Goal: Information Seeking & Learning: Learn about a topic

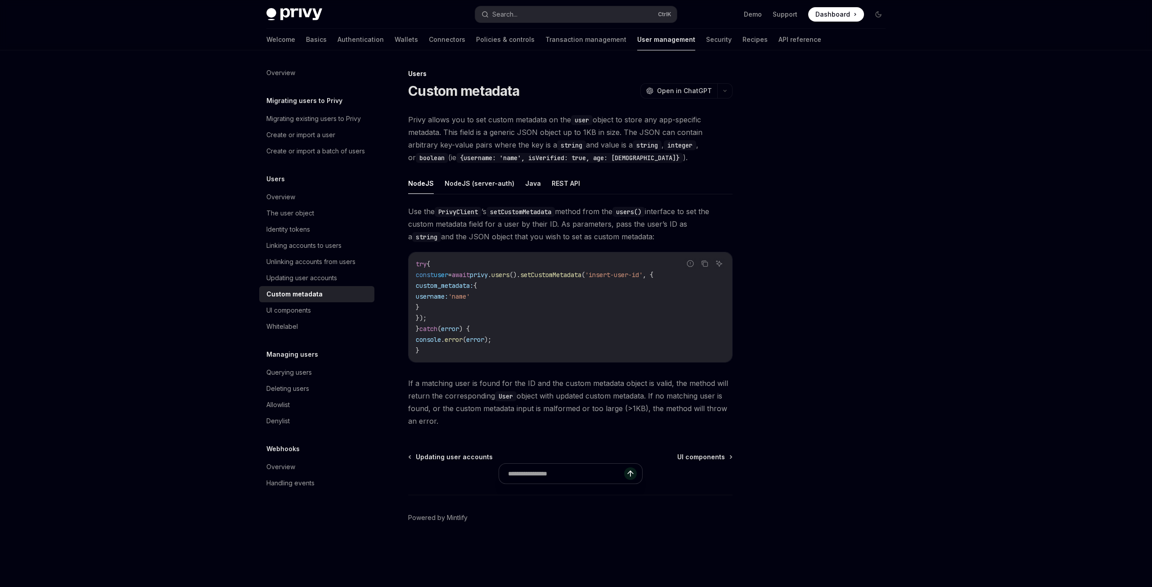
click at [184, 353] on div "Privy Docs home page Search... Ctrl K Demo Support Dashboard Dashboard Search..…" at bounding box center [576, 293] width 1152 height 587
